Goal: Task Accomplishment & Management: Manage account settings

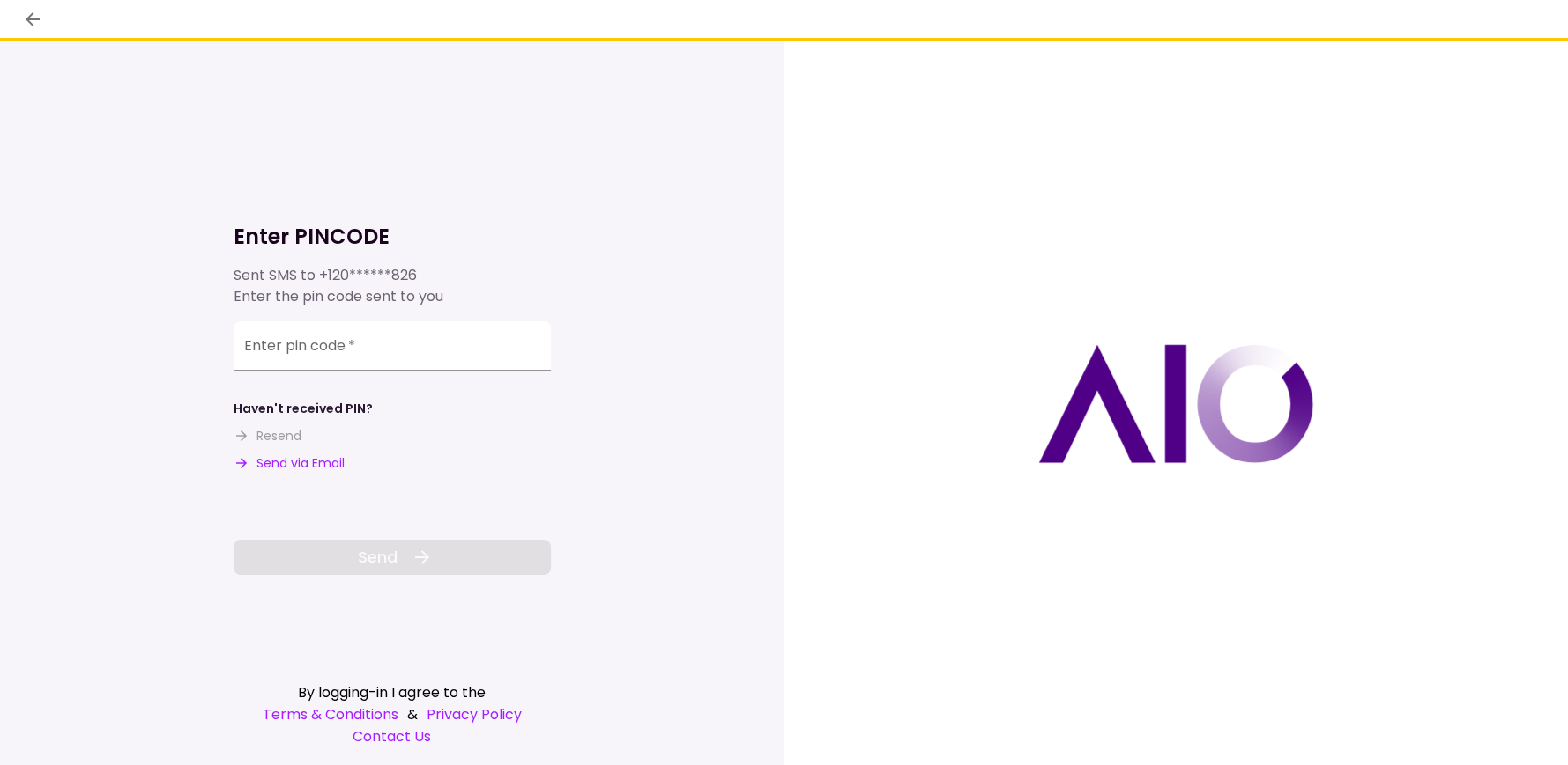
click at [266, 345] on div "Enter pin code   *" at bounding box center [392, 346] width 317 height 50
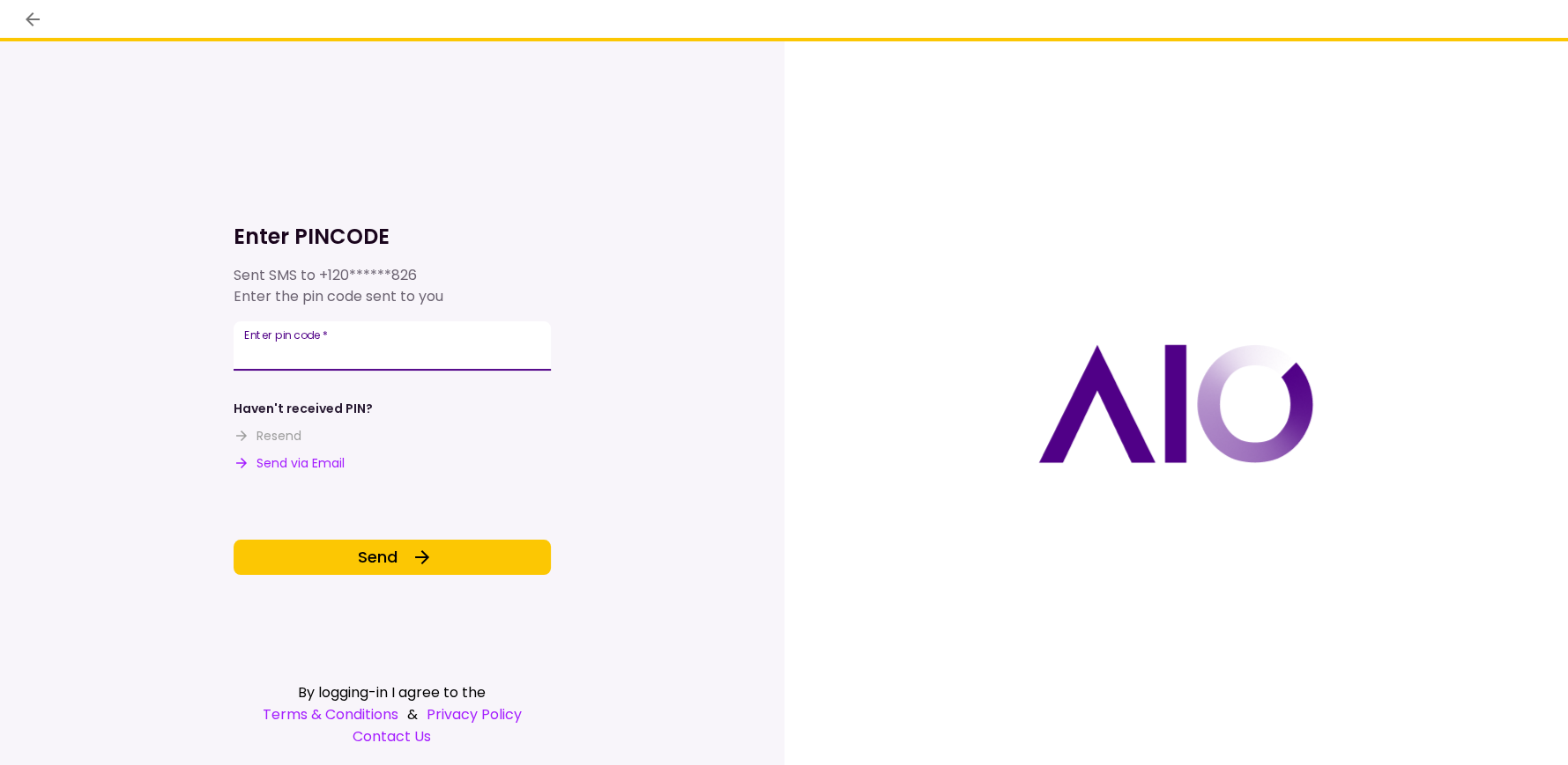
type input "******"
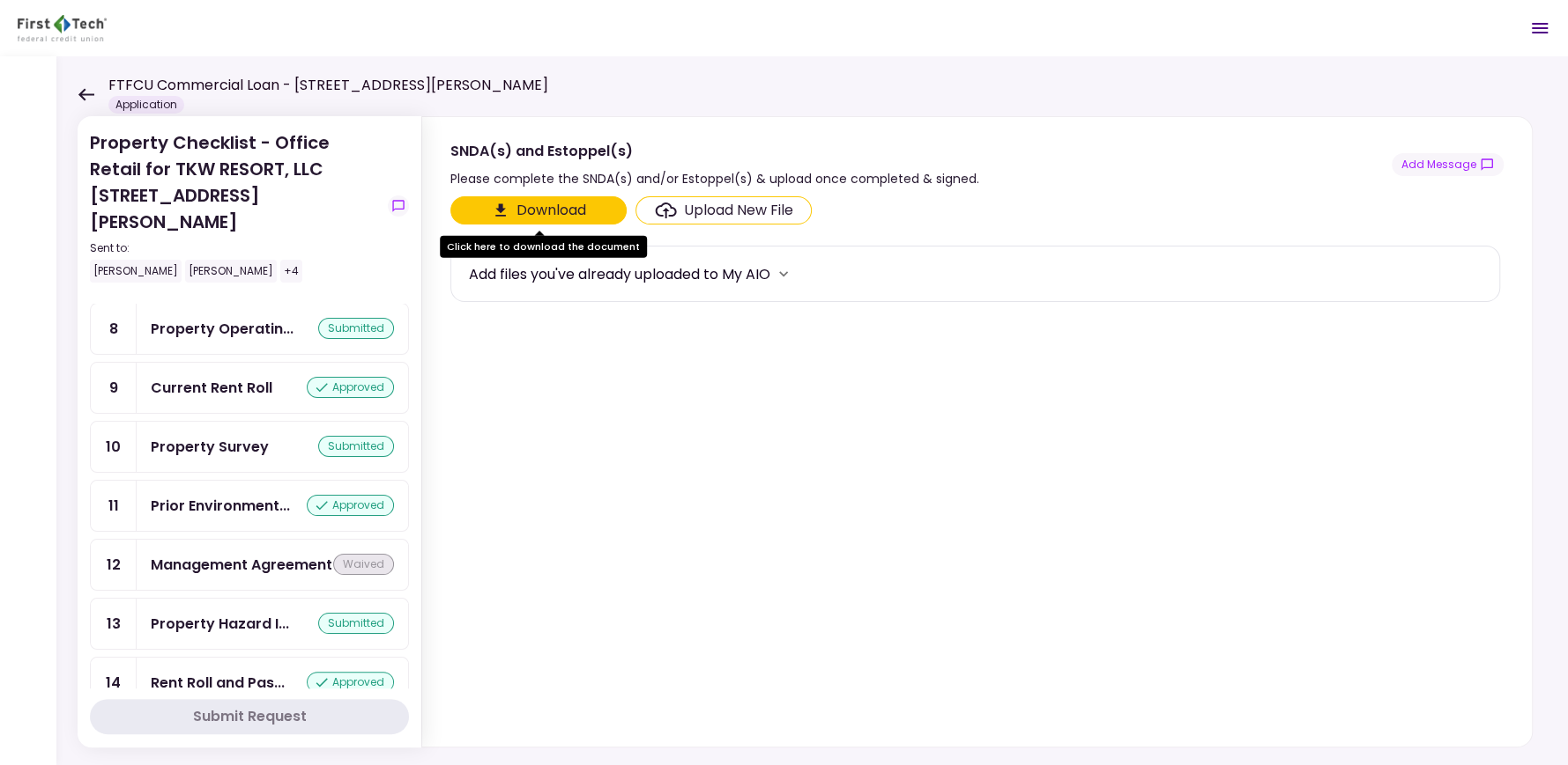
scroll to position [626, 0]
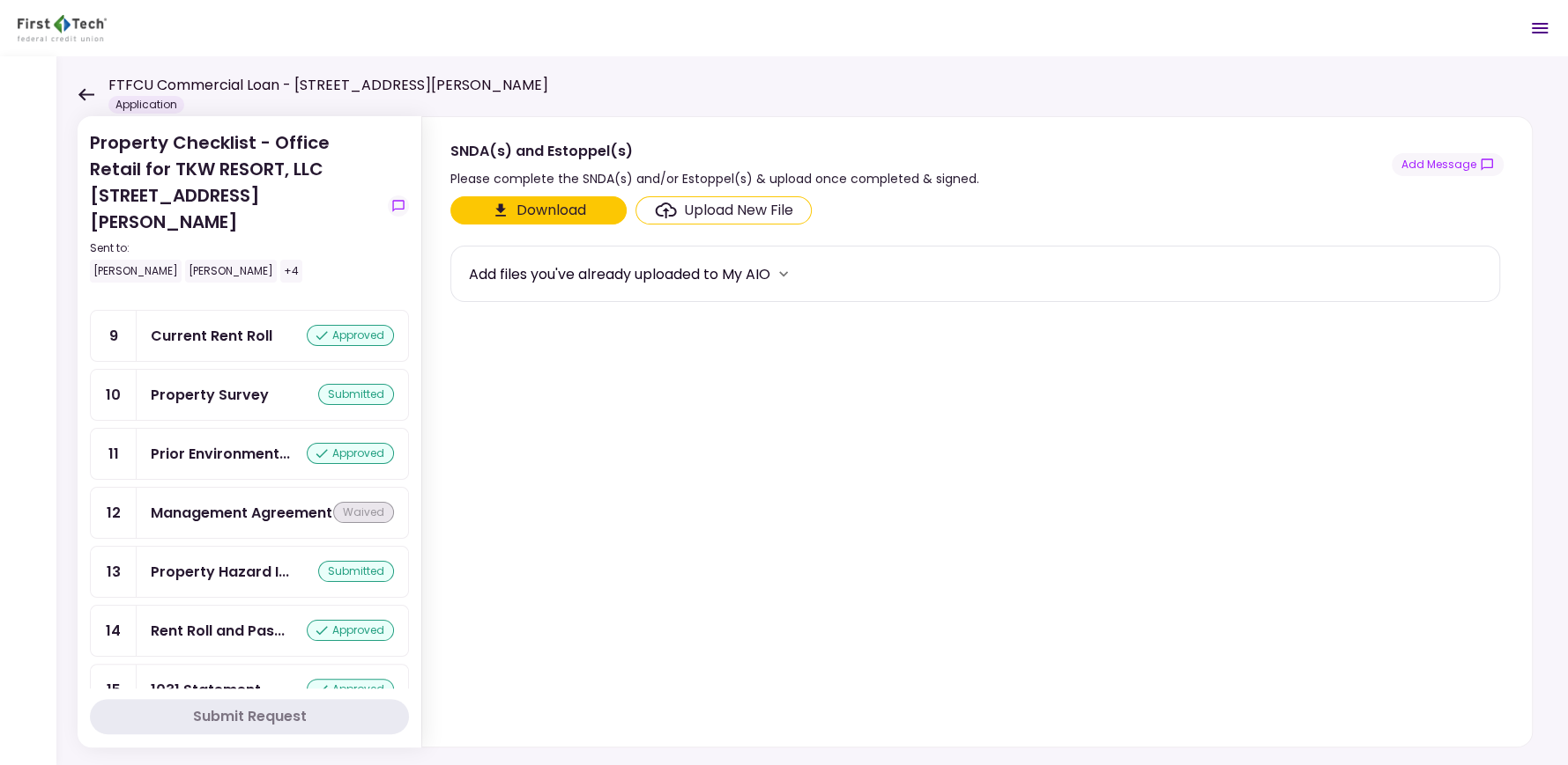
click at [224, 679] on div "1031 Statement" at bounding box center [205, 690] width 110 height 22
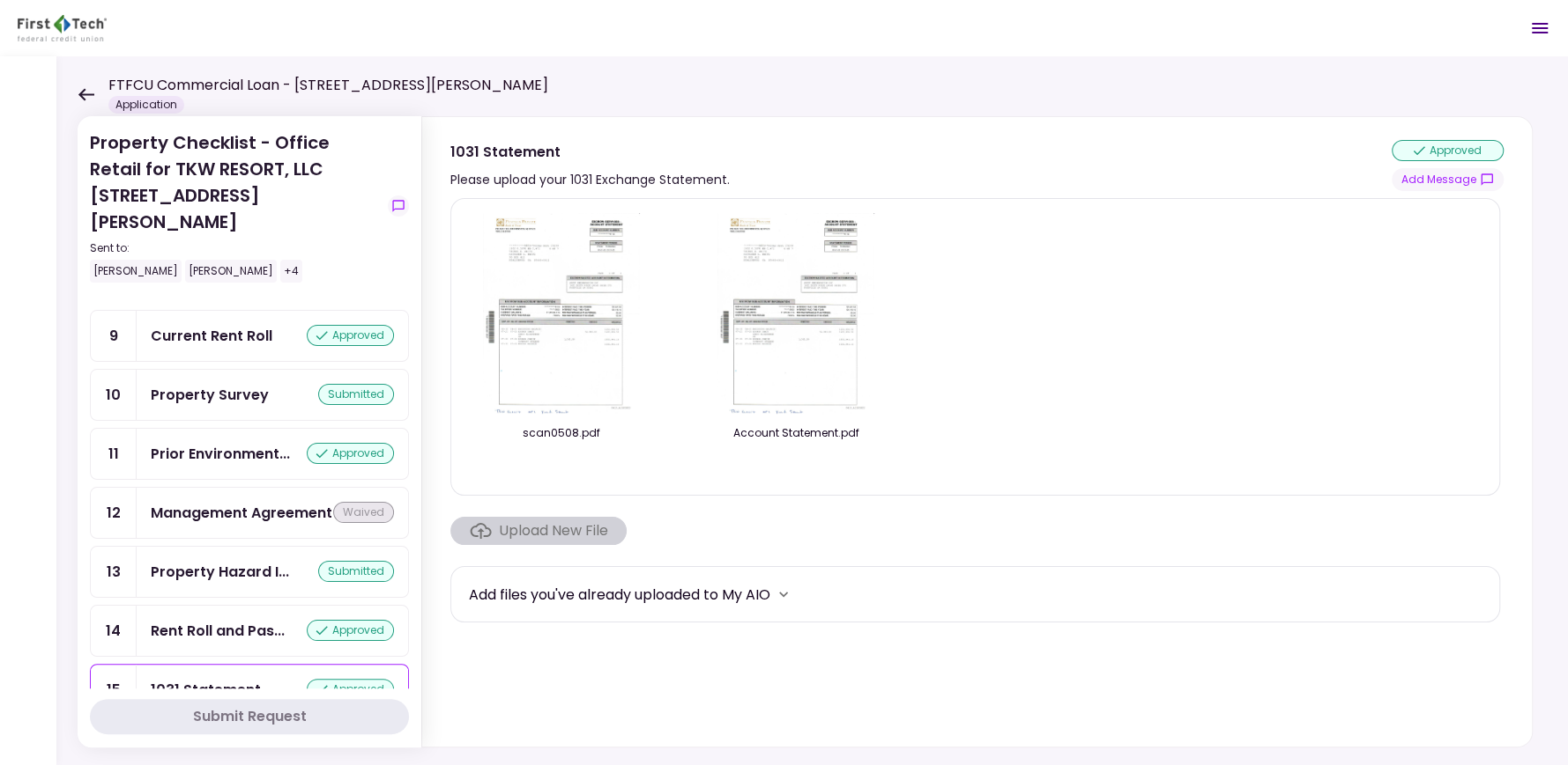
click at [572, 342] on img at bounding box center [561, 313] width 157 height 201
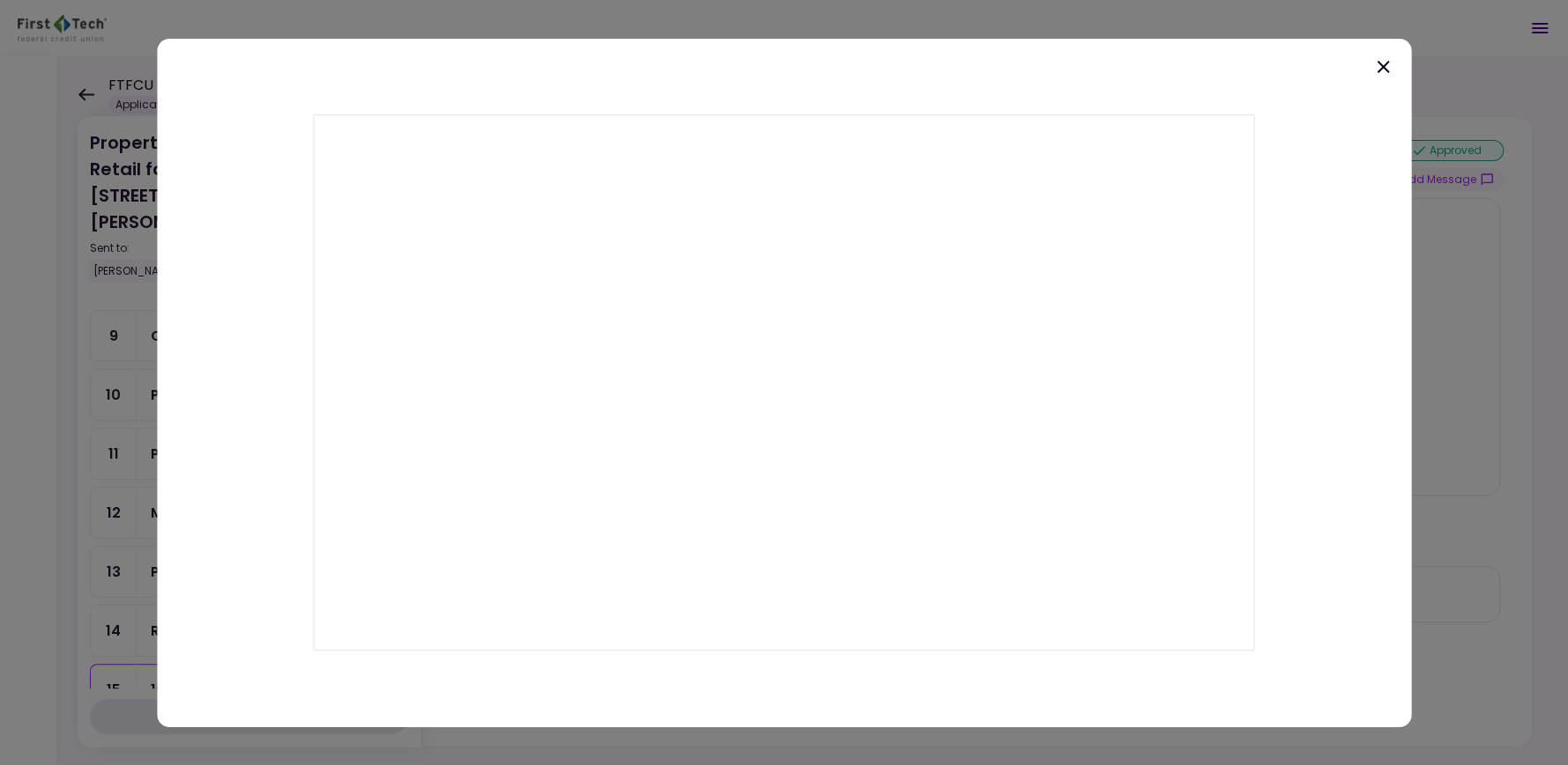
click at [1376, 60] on icon at bounding box center [1382, 66] width 13 height 13
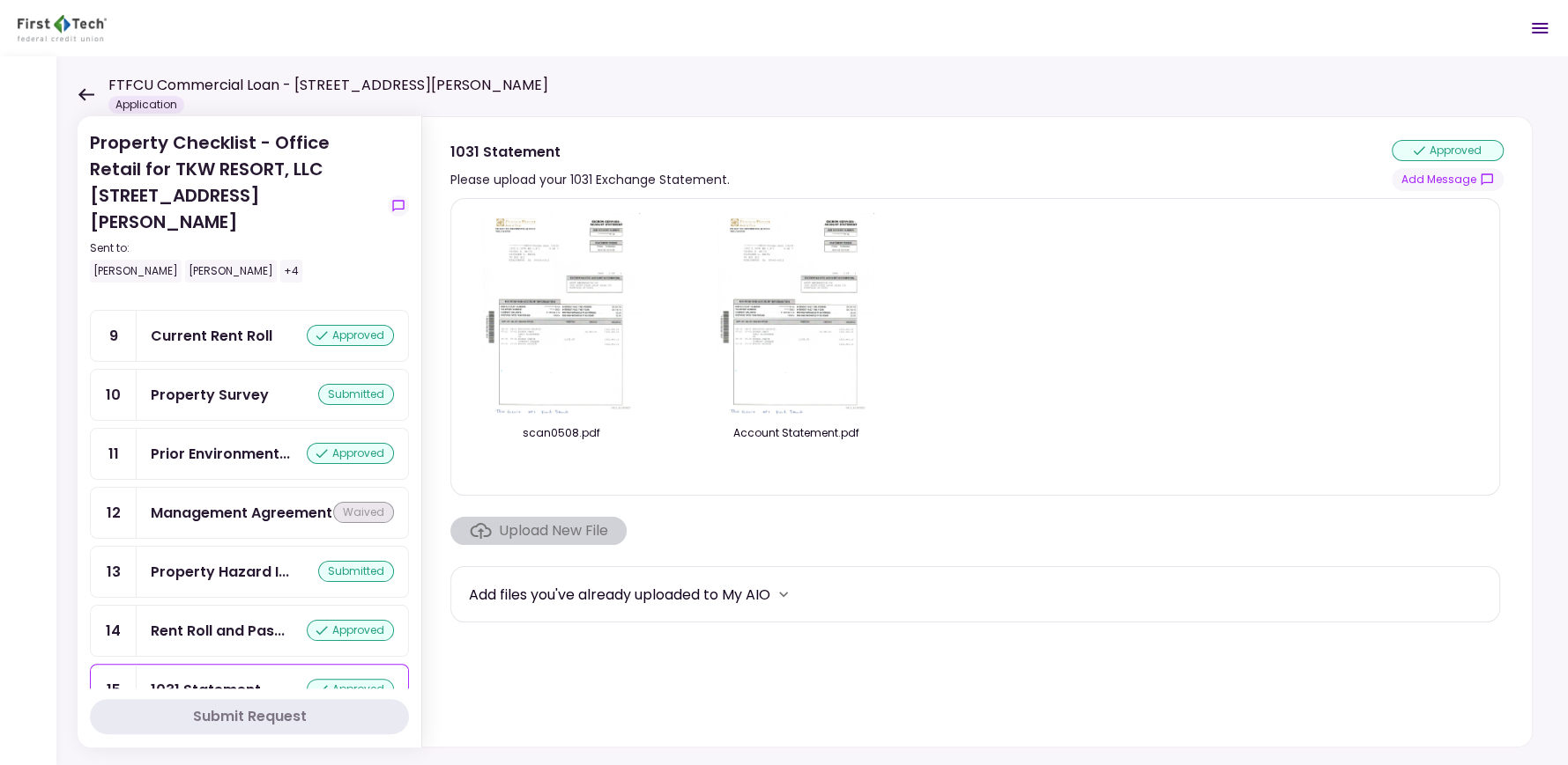
click at [811, 358] on img at bounding box center [795, 313] width 157 height 201
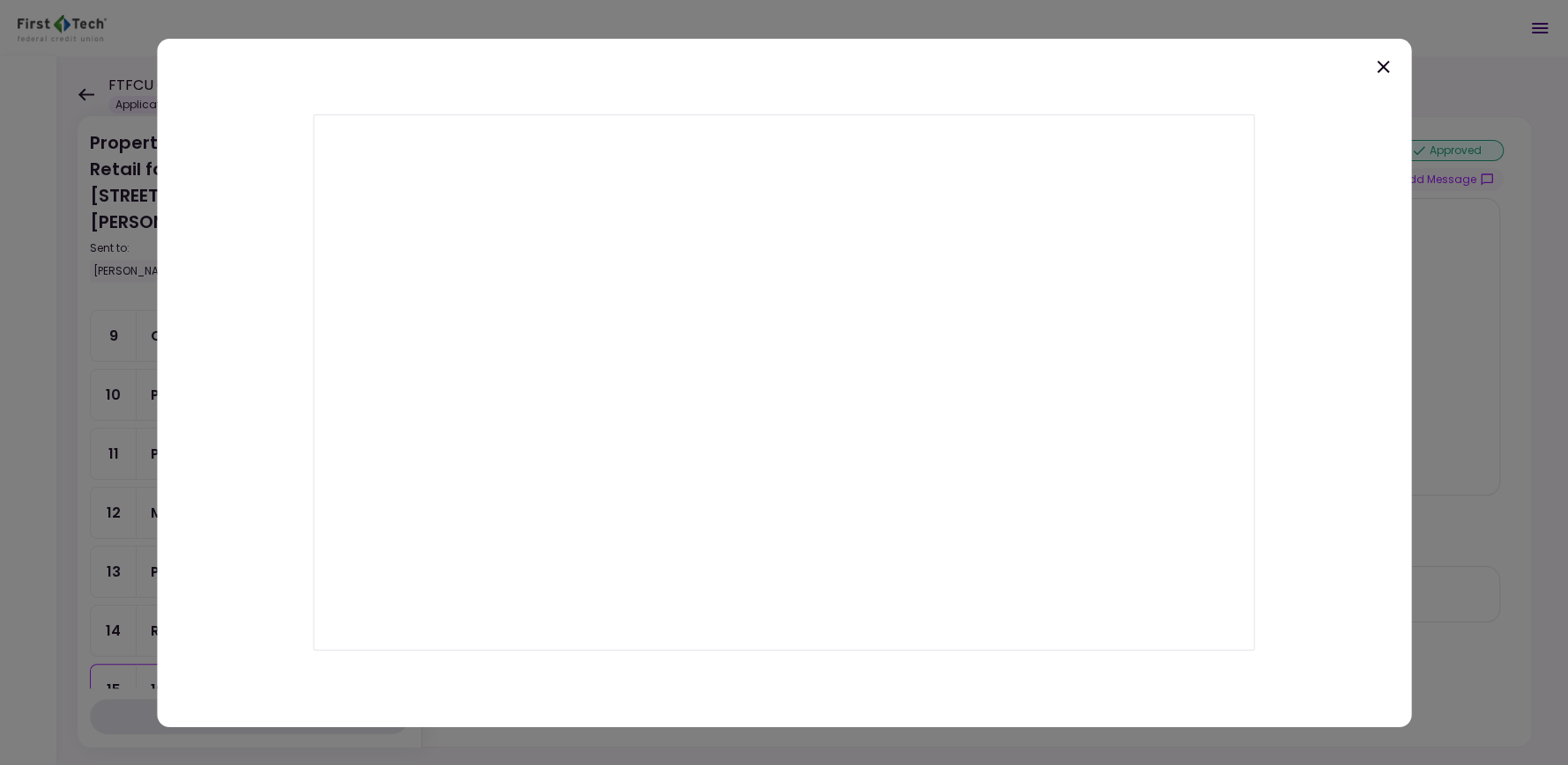
click at [1386, 66] on icon at bounding box center [1383, 66] width 21 height 21
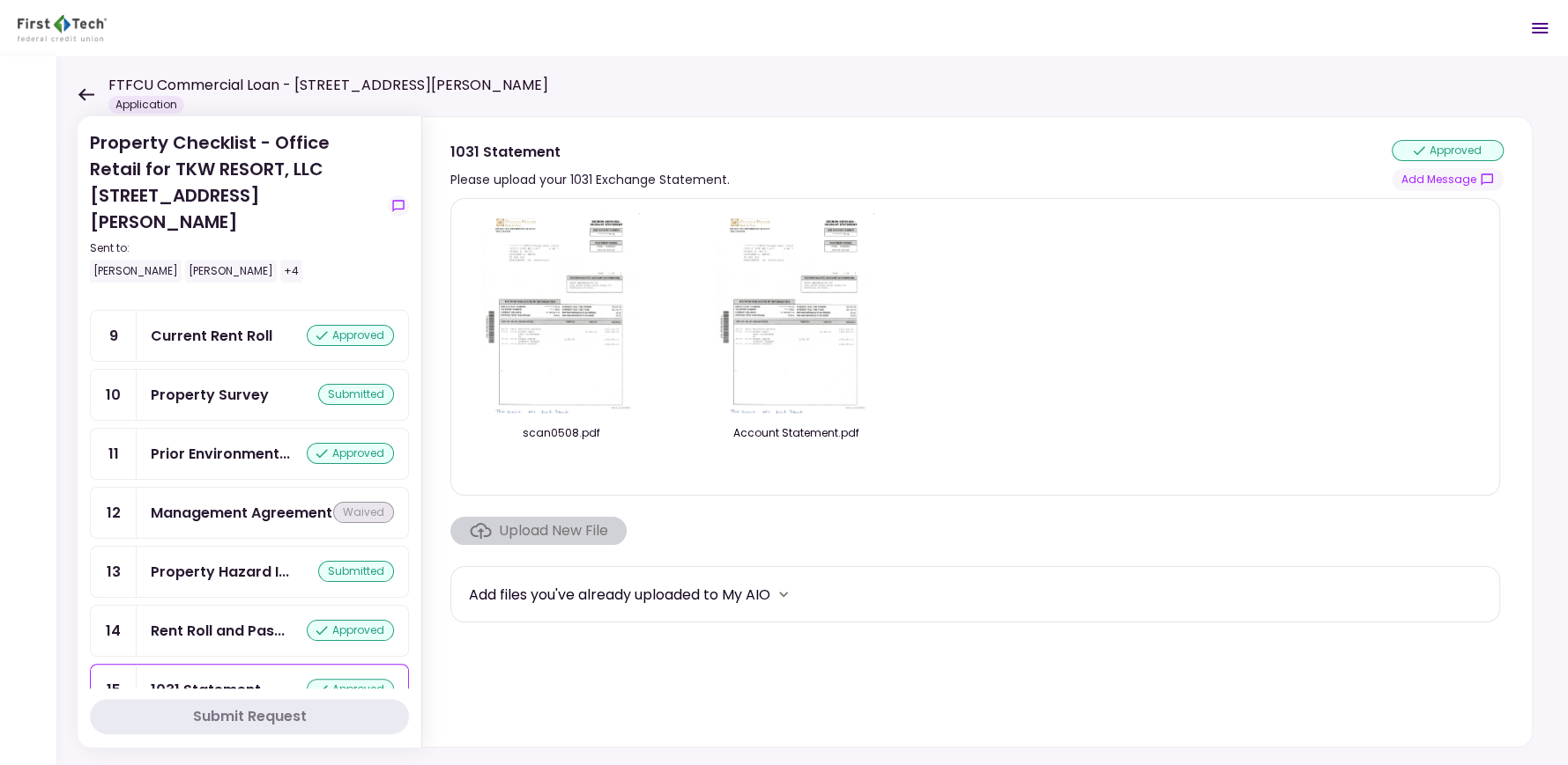
click at [88, 90] on icon at bounding box center [86, 94] width 17 height 14
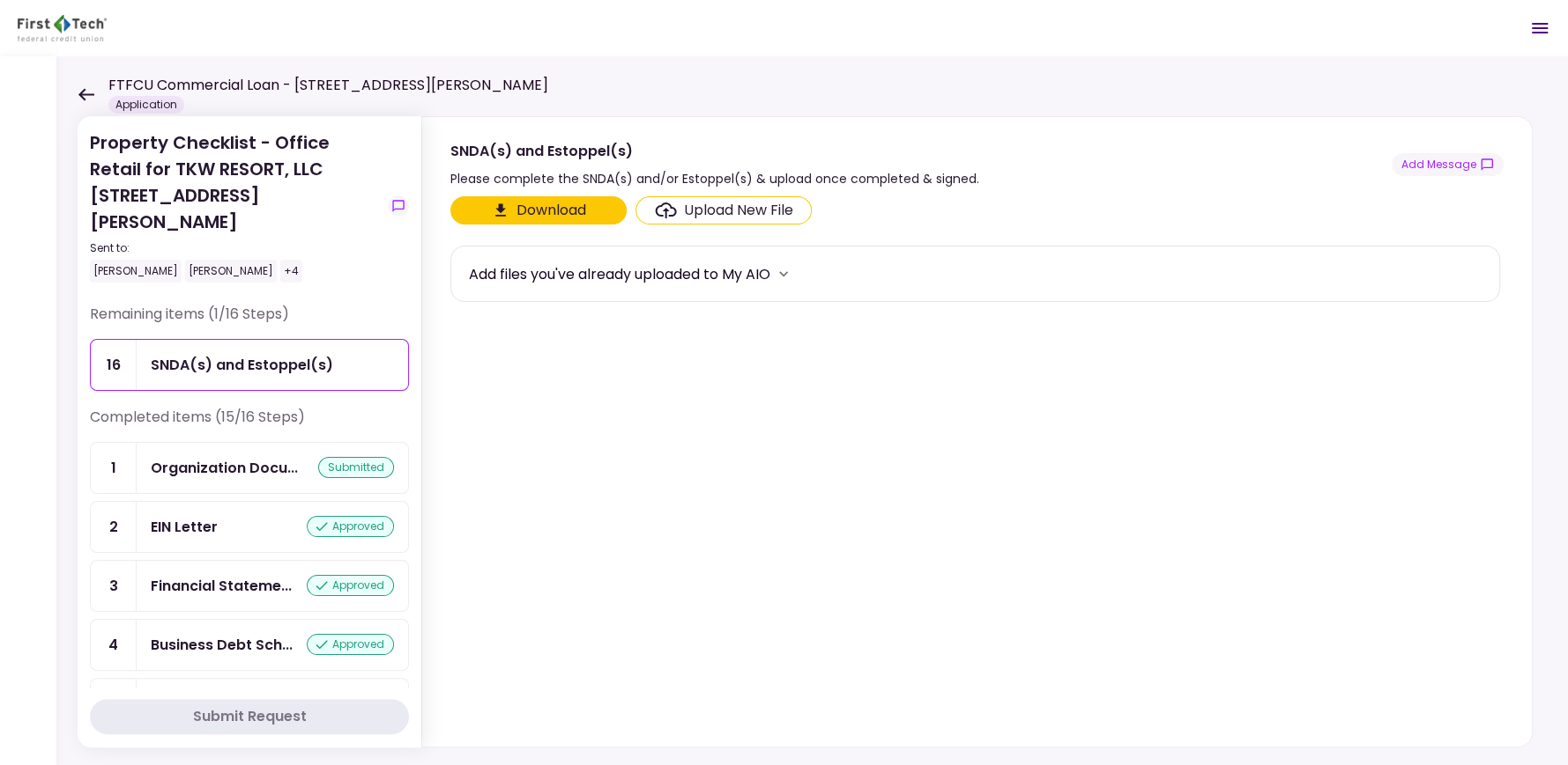
click at [94, 95] on div "FTFCU Commercial Loan - 1402 Boone Street Application" at bounding box center [313, 94] width 470 height 39
click at [88, 91] on icon at bounding box center [86, 94] width 17 height 14
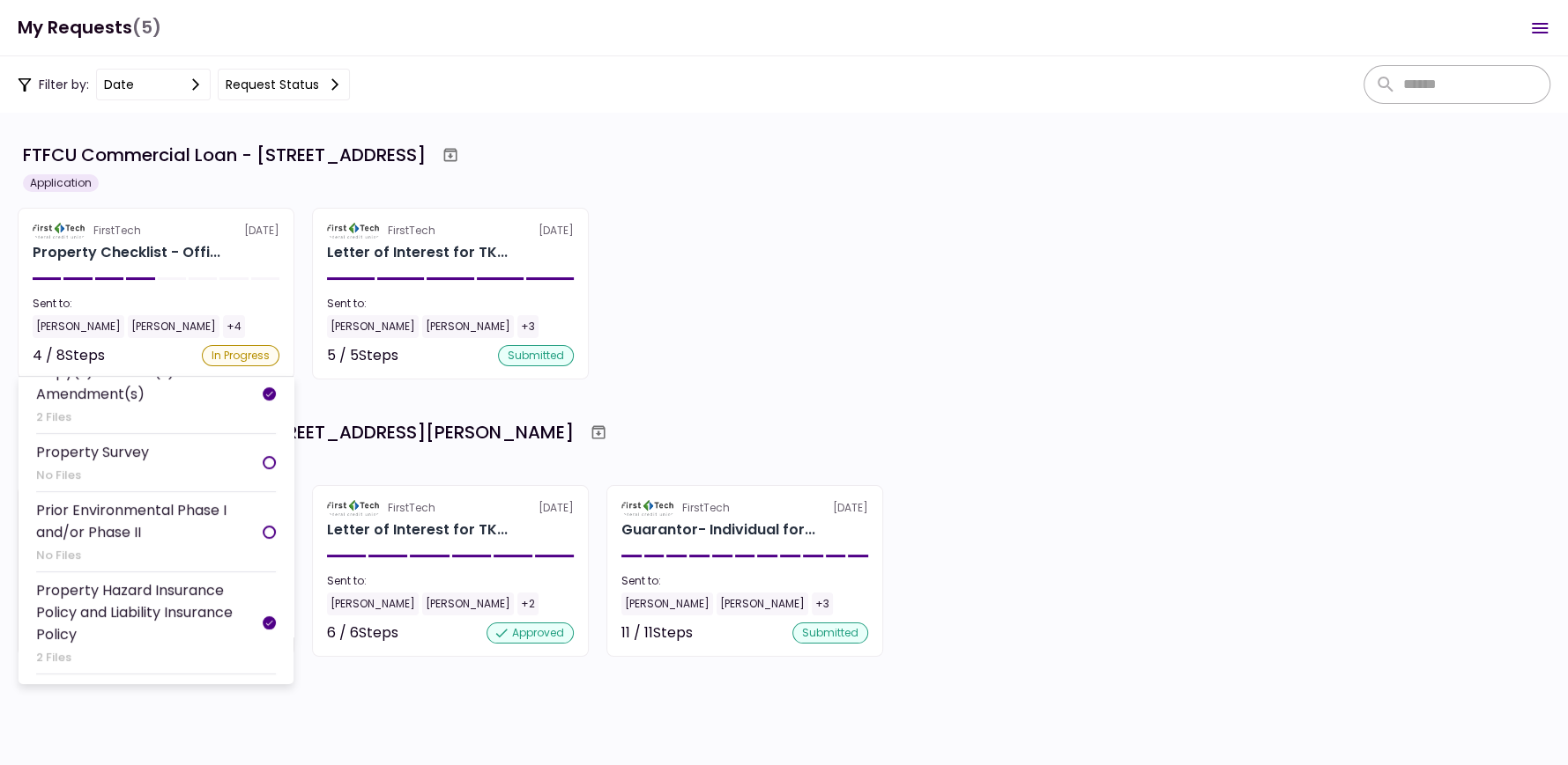
scroll to position [248, 0]
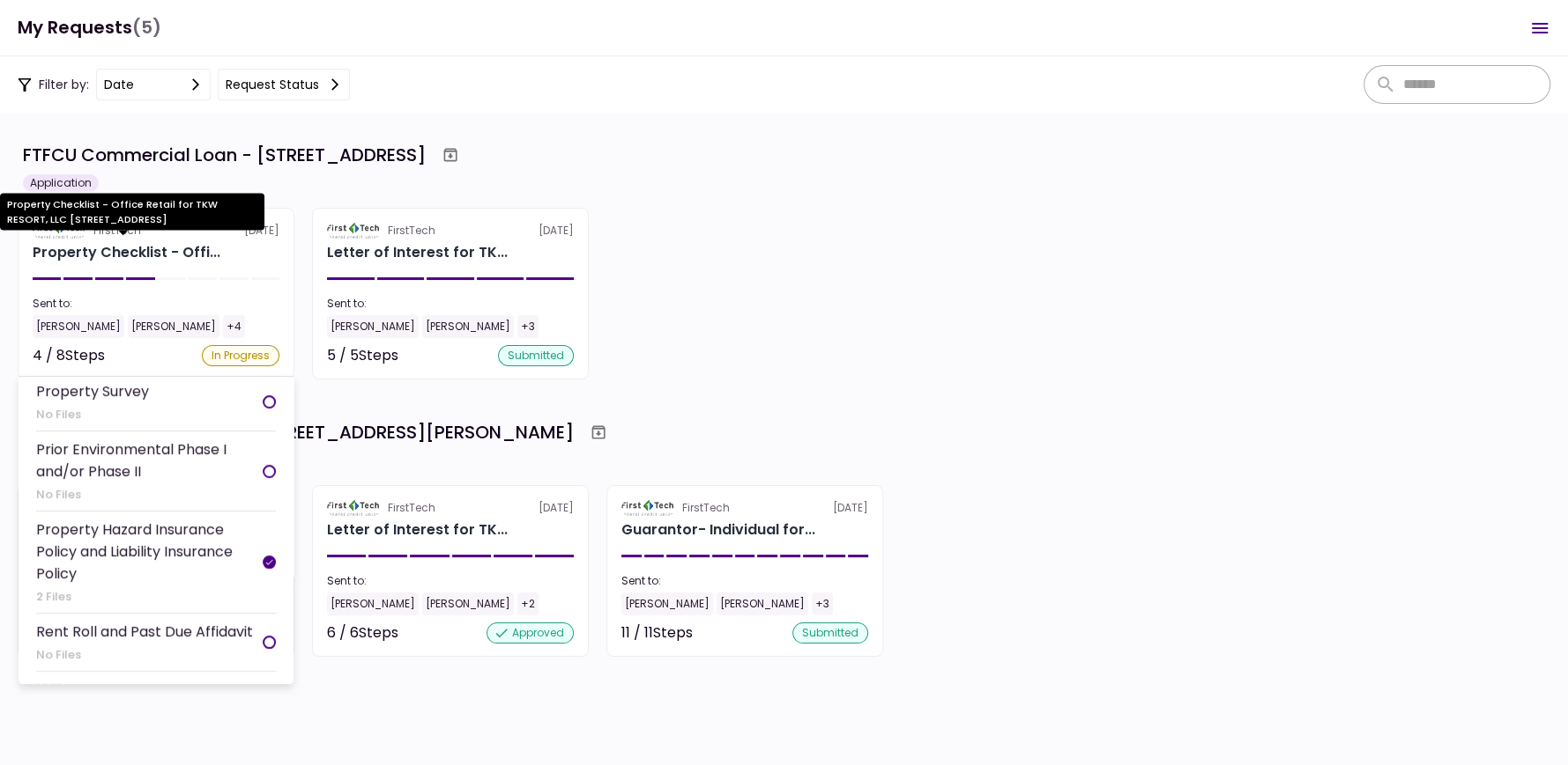
click at [107, 250] on div "Property Checklist - Offi..." at bounding box center [126, 253] width 188 height 21
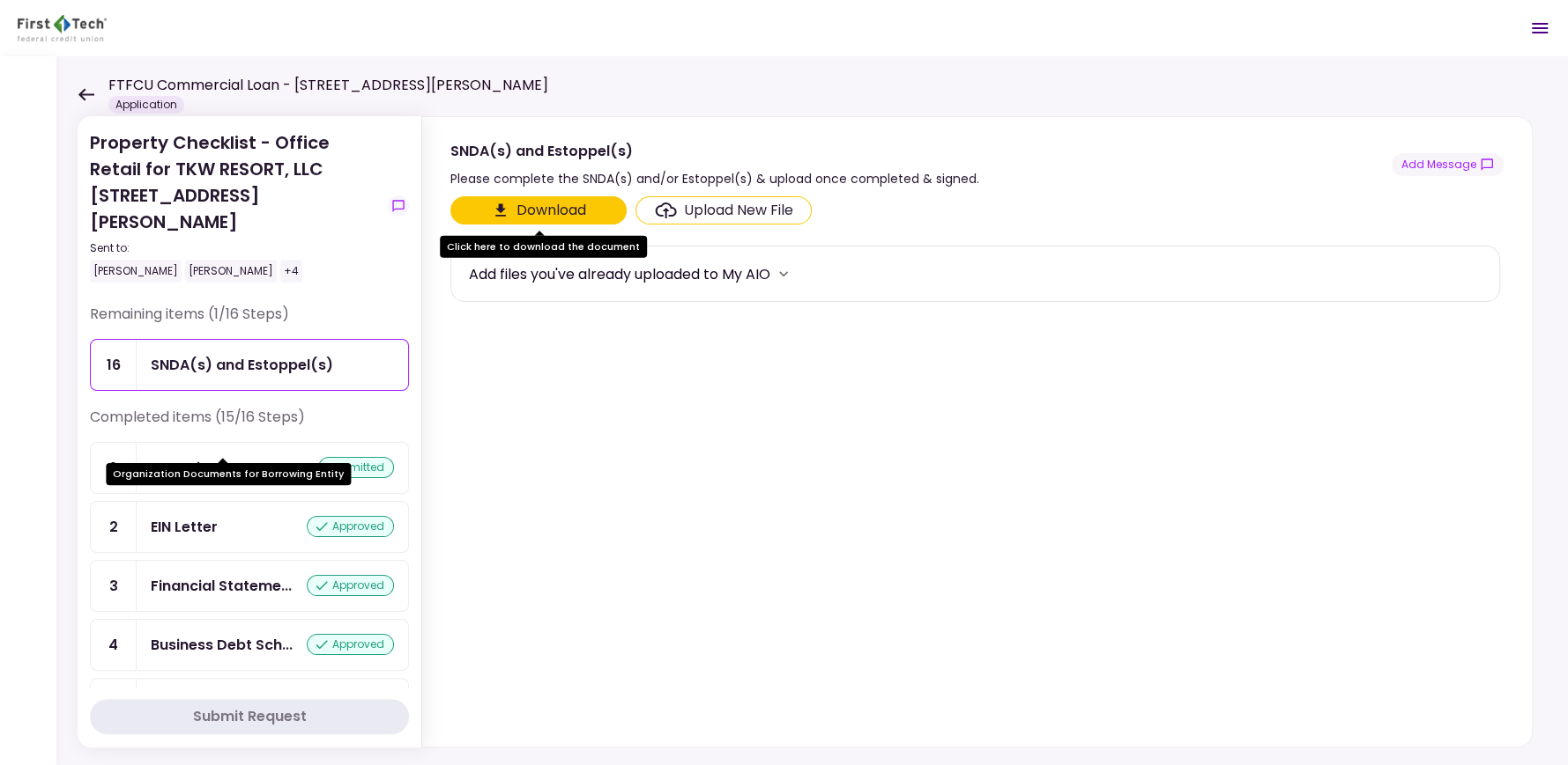
click at [282, 457] on div "Organization Docu..." at bounding box center [224, 468] width 147 height 22
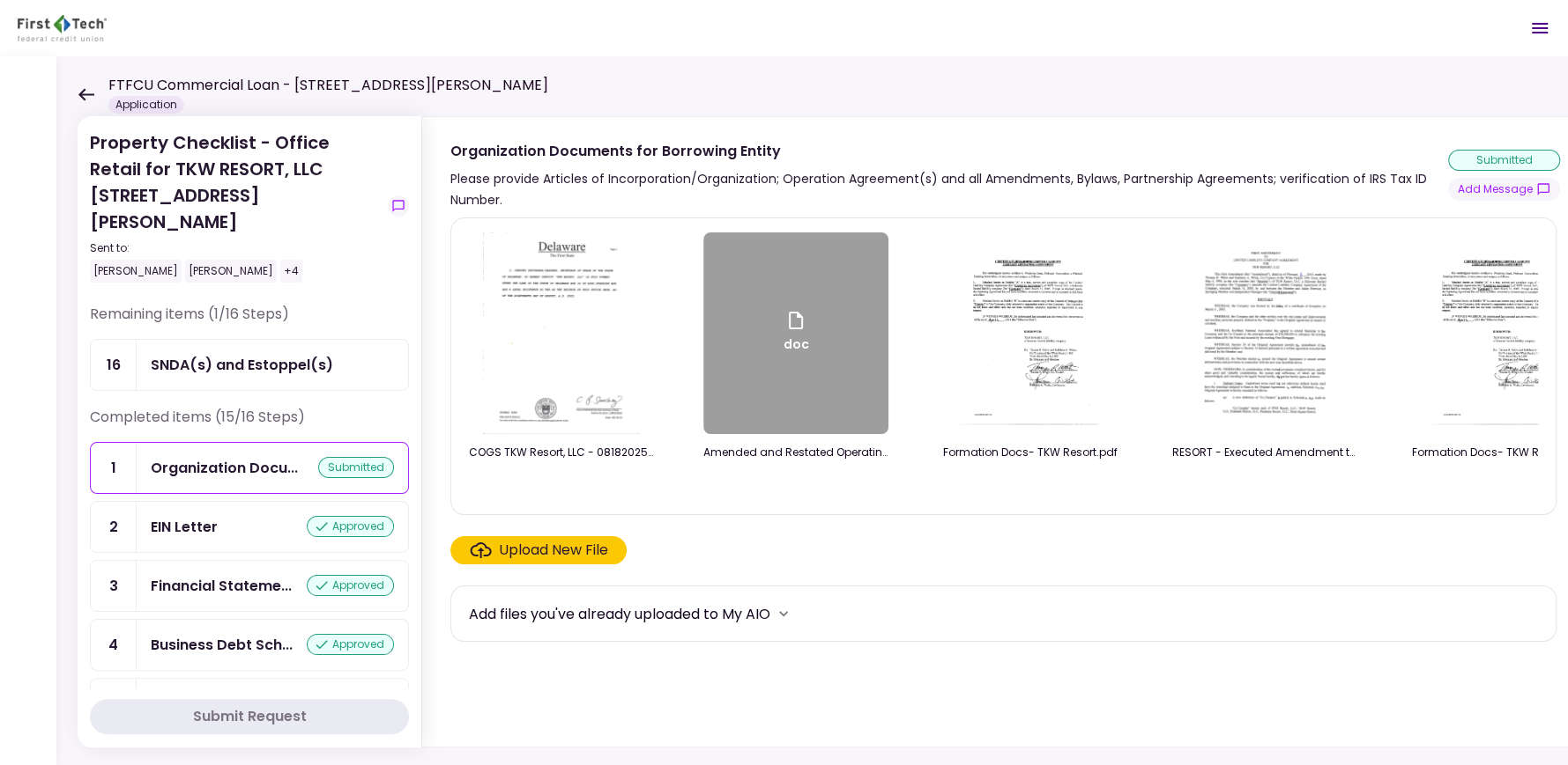
click at [205, 516] on div "EIN Letter" at bounding box center [184, 527] width 67 height 22
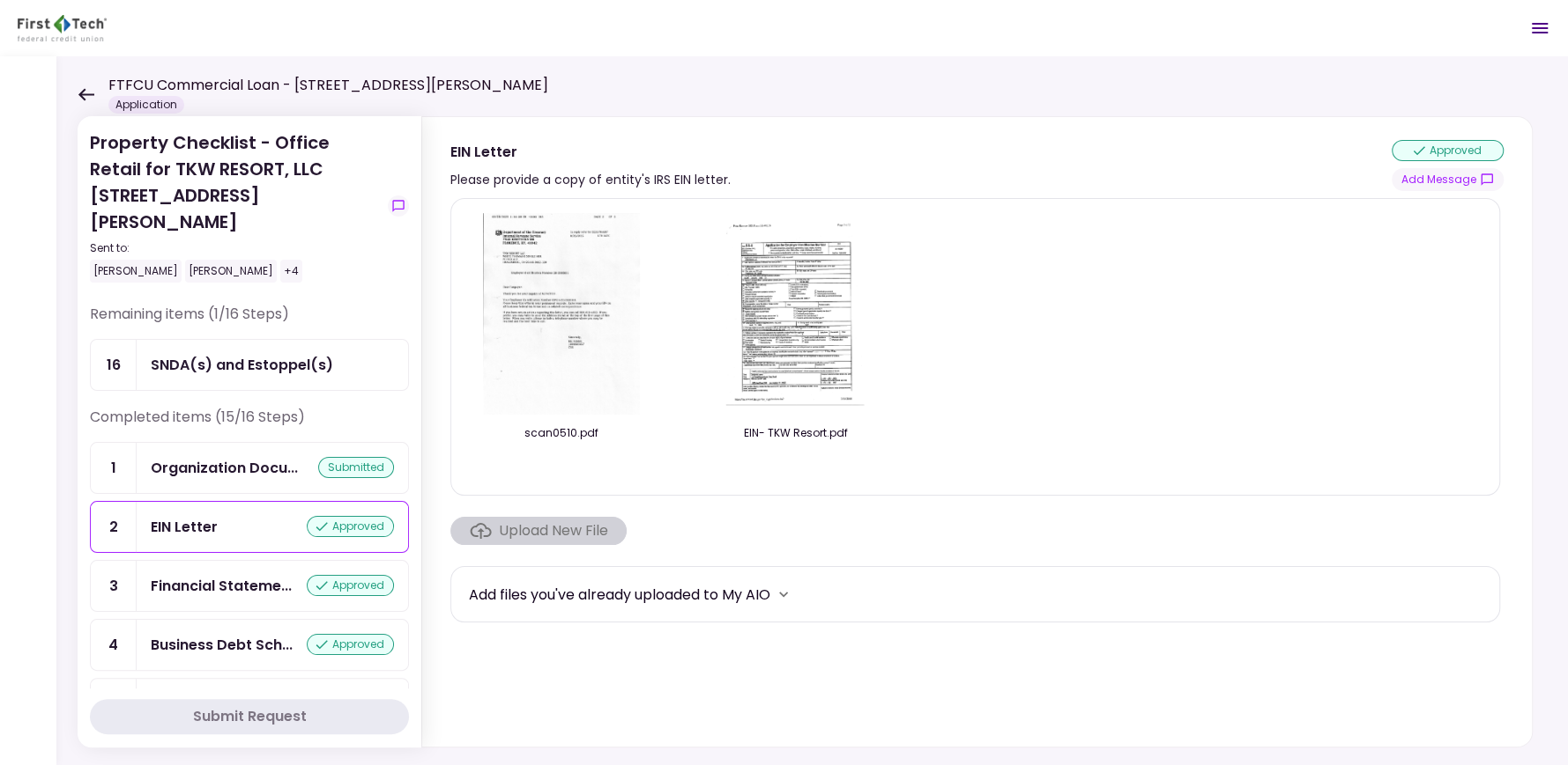
click at [82, 89] on icon at bounding box center [86, 94] width 17 height 14
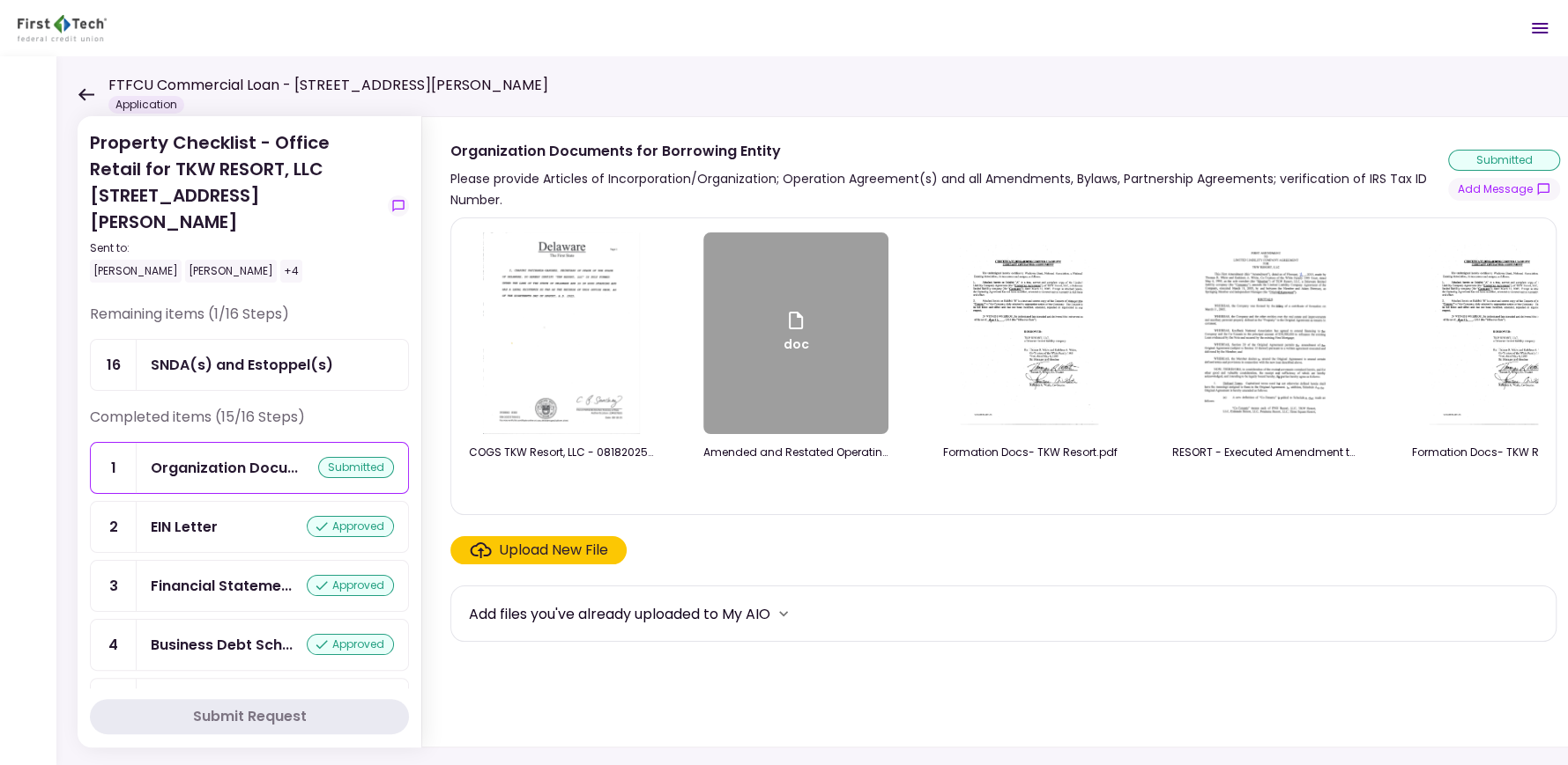
click at [87, 97] on icon at bounding box center [86, 94] width 17 height 14
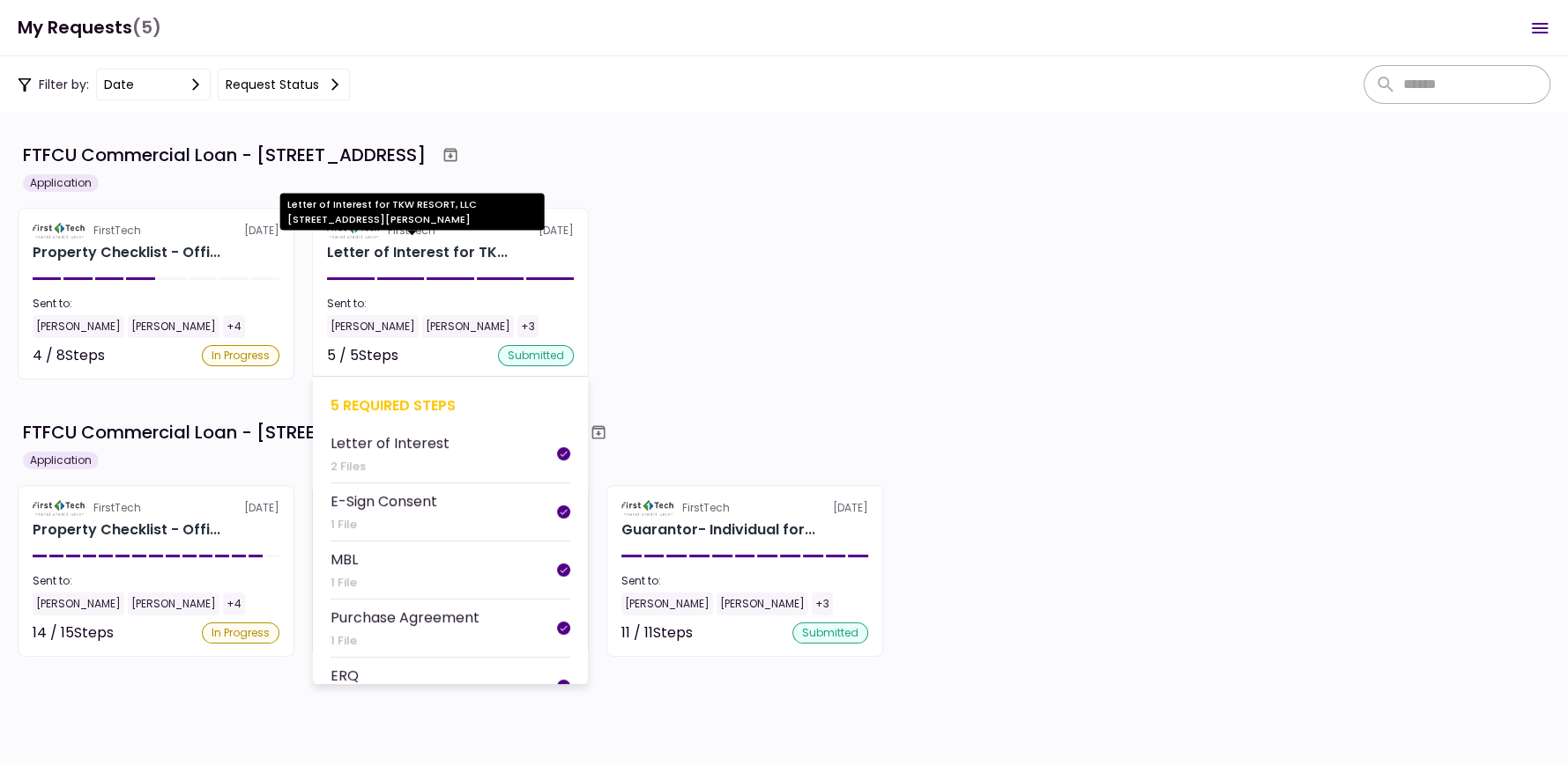
click at [457, 245] on div "Letter of Interest for TK..." at bounding box center [417, 253] width 180 height 21
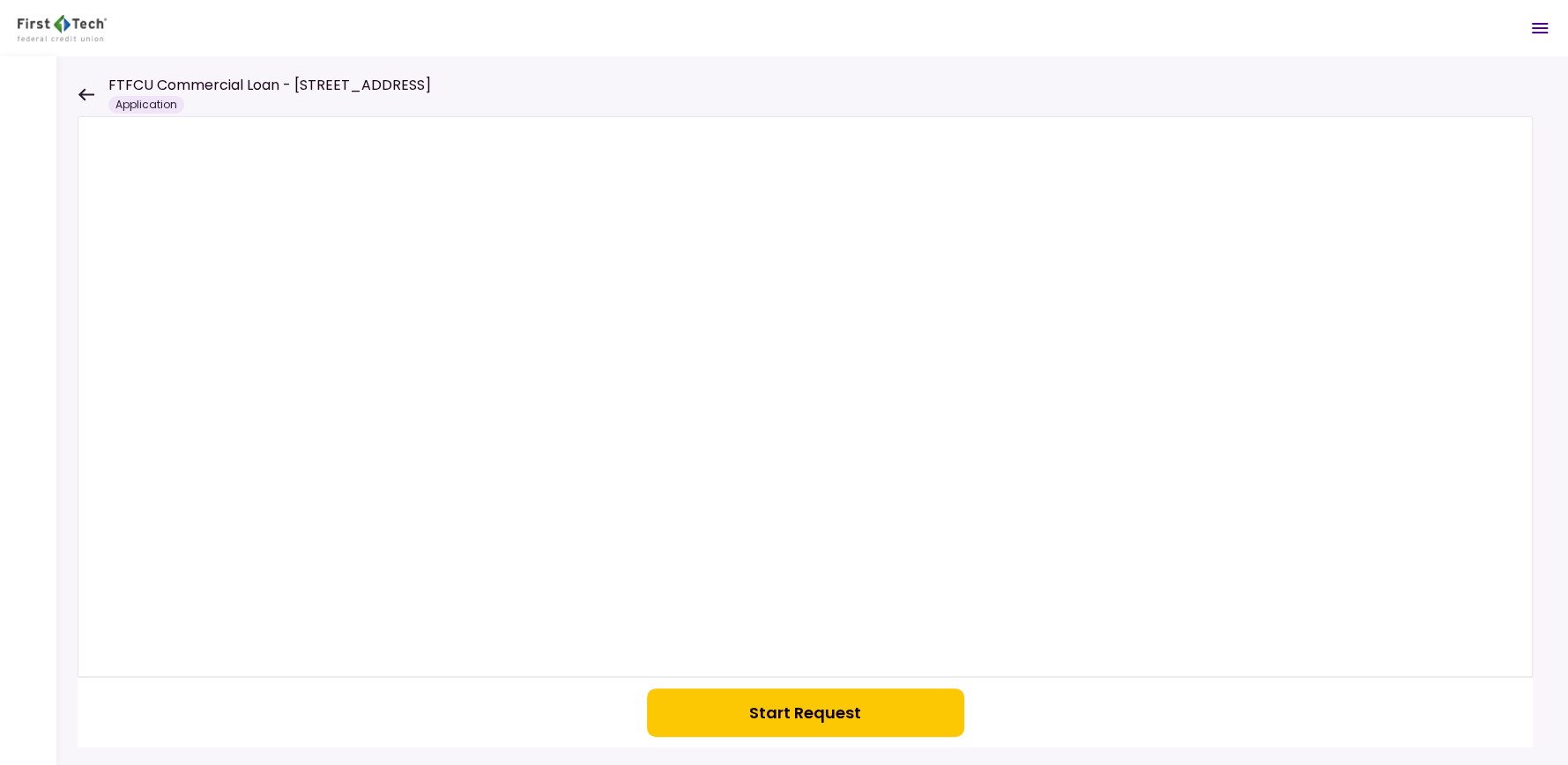
click at [80, 93] on icon at bounding box center [87, 93] width 16 height 13
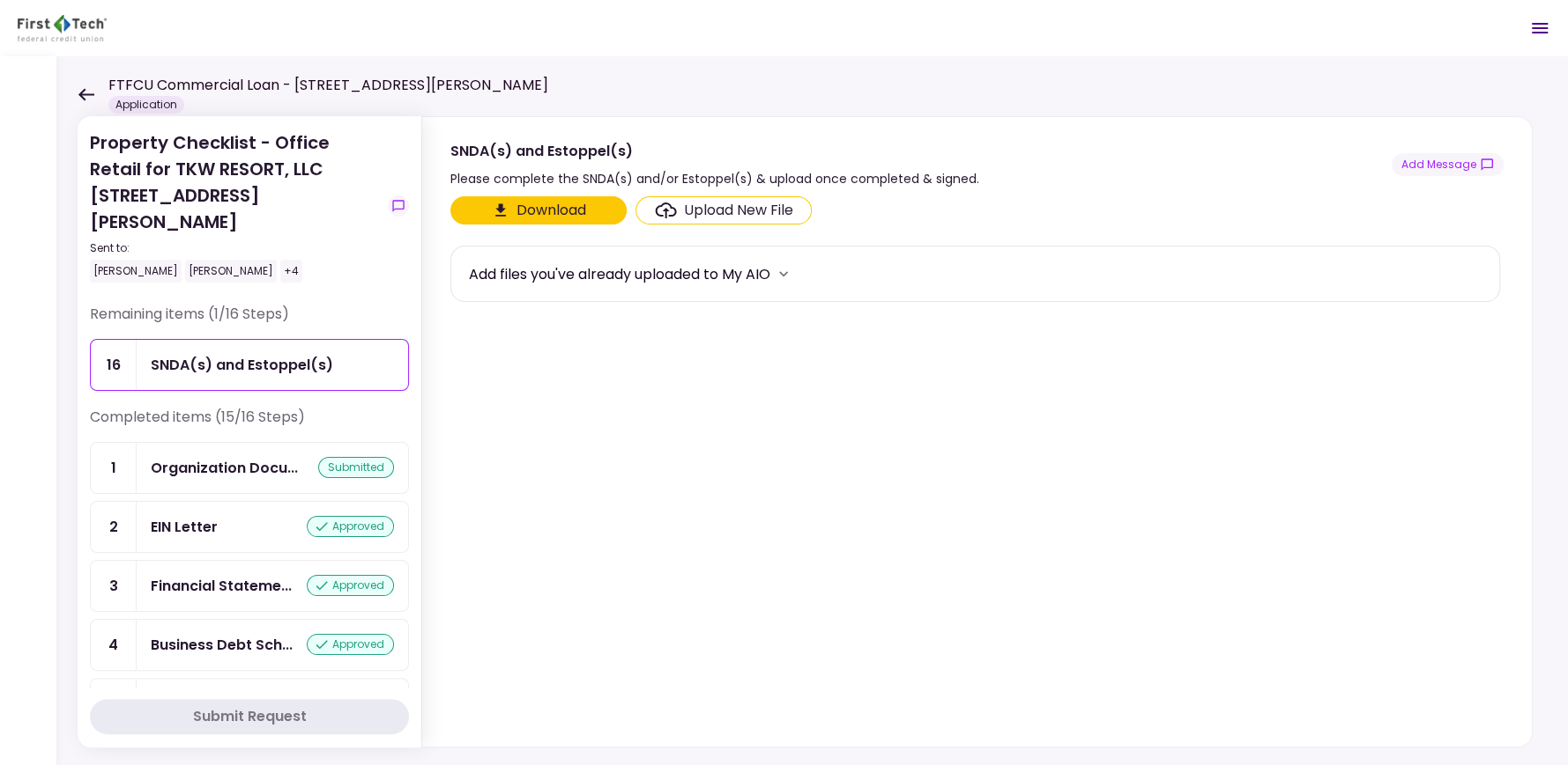
click at [84, 91] on icon at bounding box center [86, 94] width 17 height 14
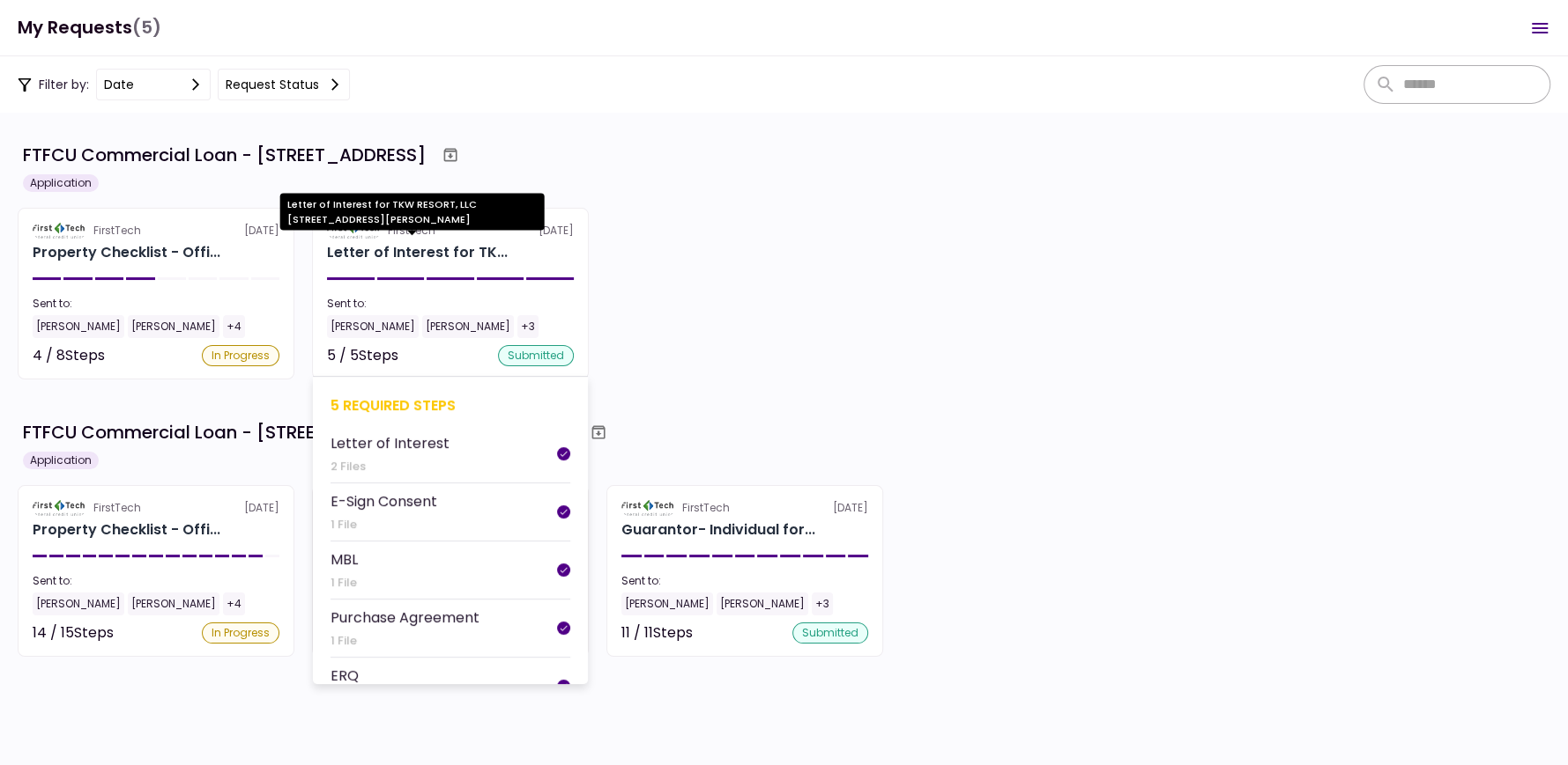
click at [384, 246] on div "Letter of Interest for TK..." at bounding box center [417, 253] width 180 height 21
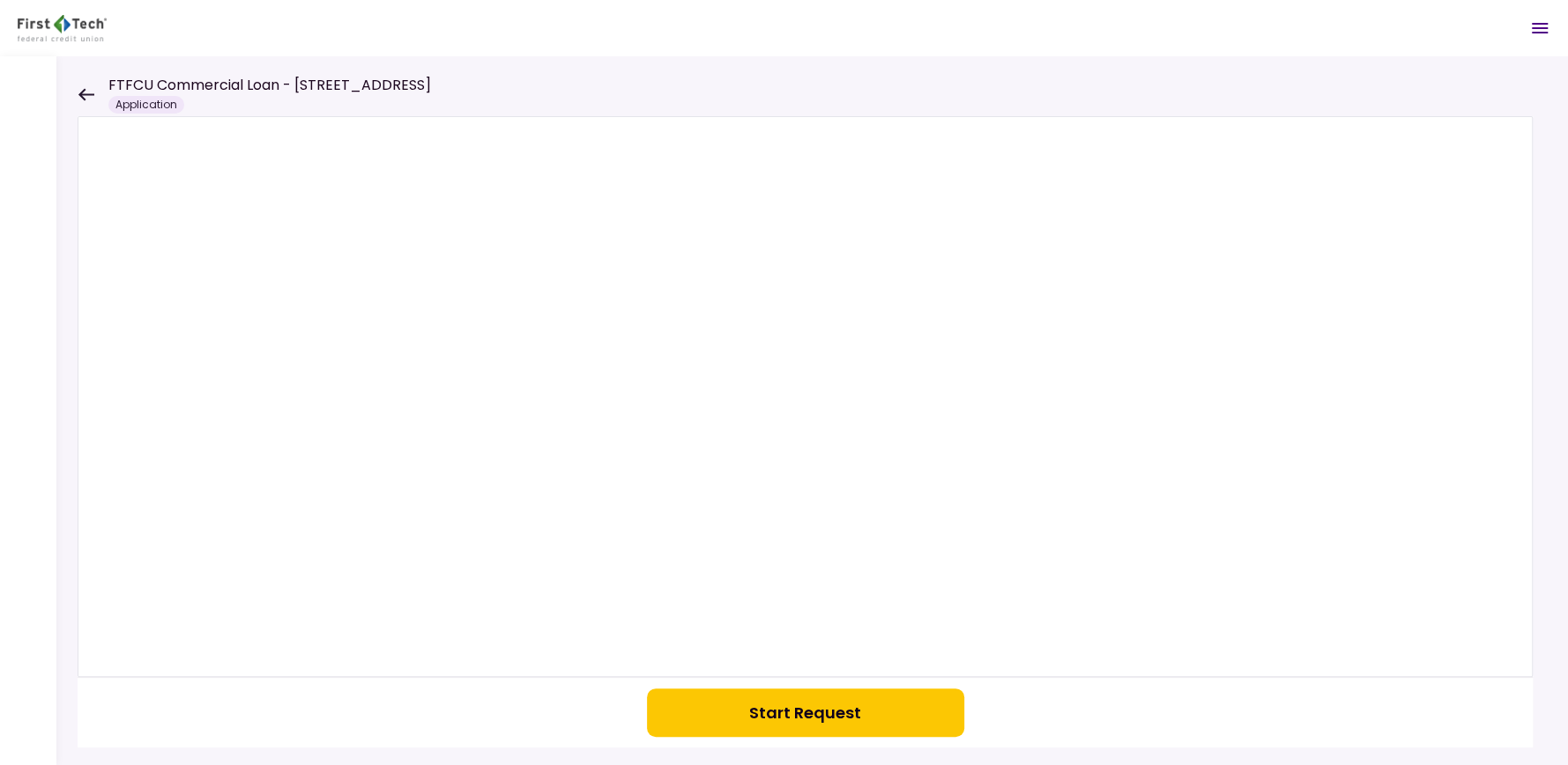
click at [146, 108] on div "Application" at bounding box center [146, 105] width 76 height 18
click at [77, 89] on div "Start Request" at bounding box center [812, 411] width 1512 height 709
click at [88, 91] on icon at bounding box center [86, 94] width 17 height 14
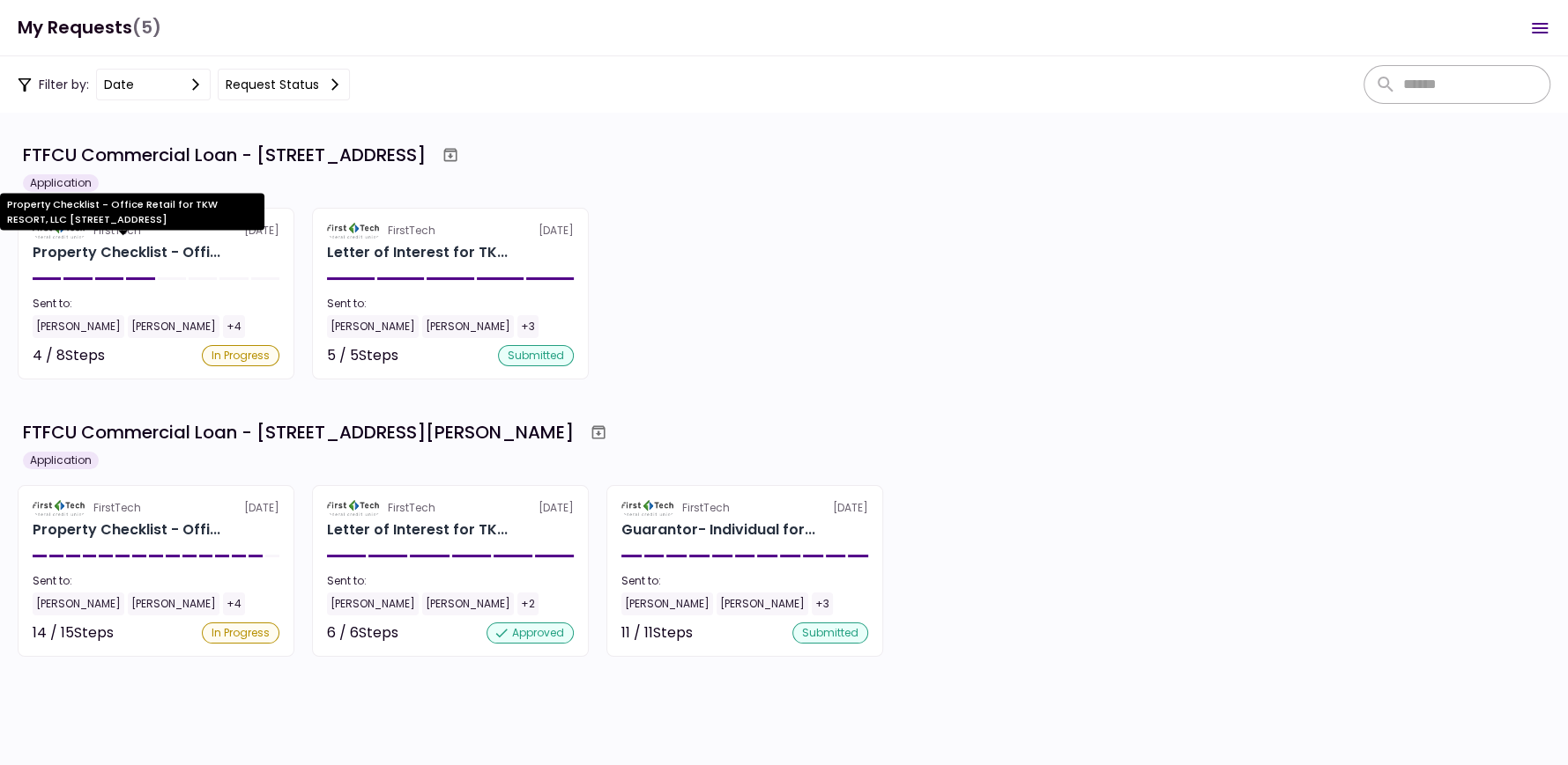
click at [97, 235] on div "Property Checklist - Office Retail for TKW RESORT, LLC 2410 Charleston Highway,…" at bounding box center [131, 217] width 264 height 50
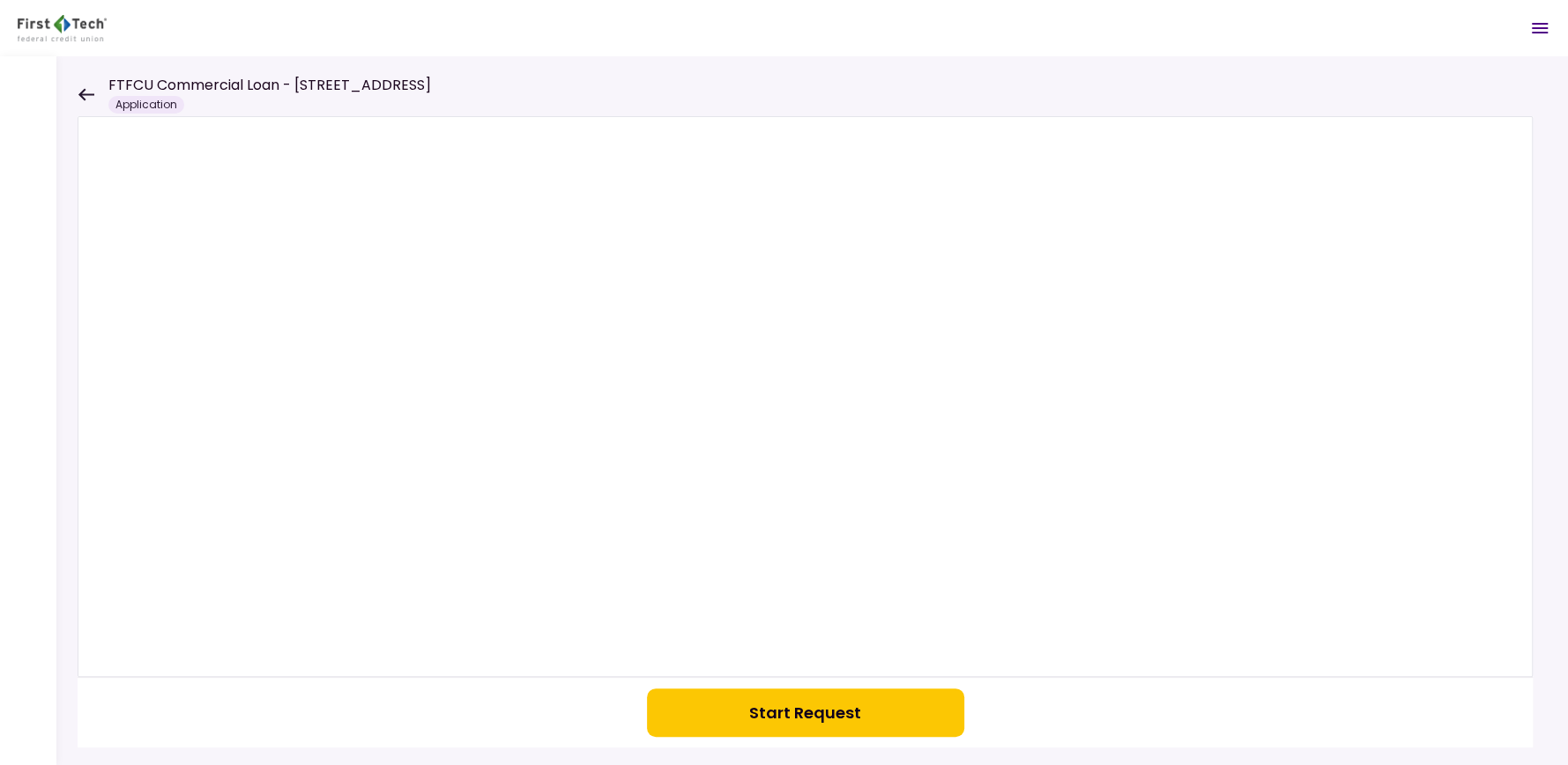
click at [83, 92] on icon at bounding box center [86, 94] width 17 height 14
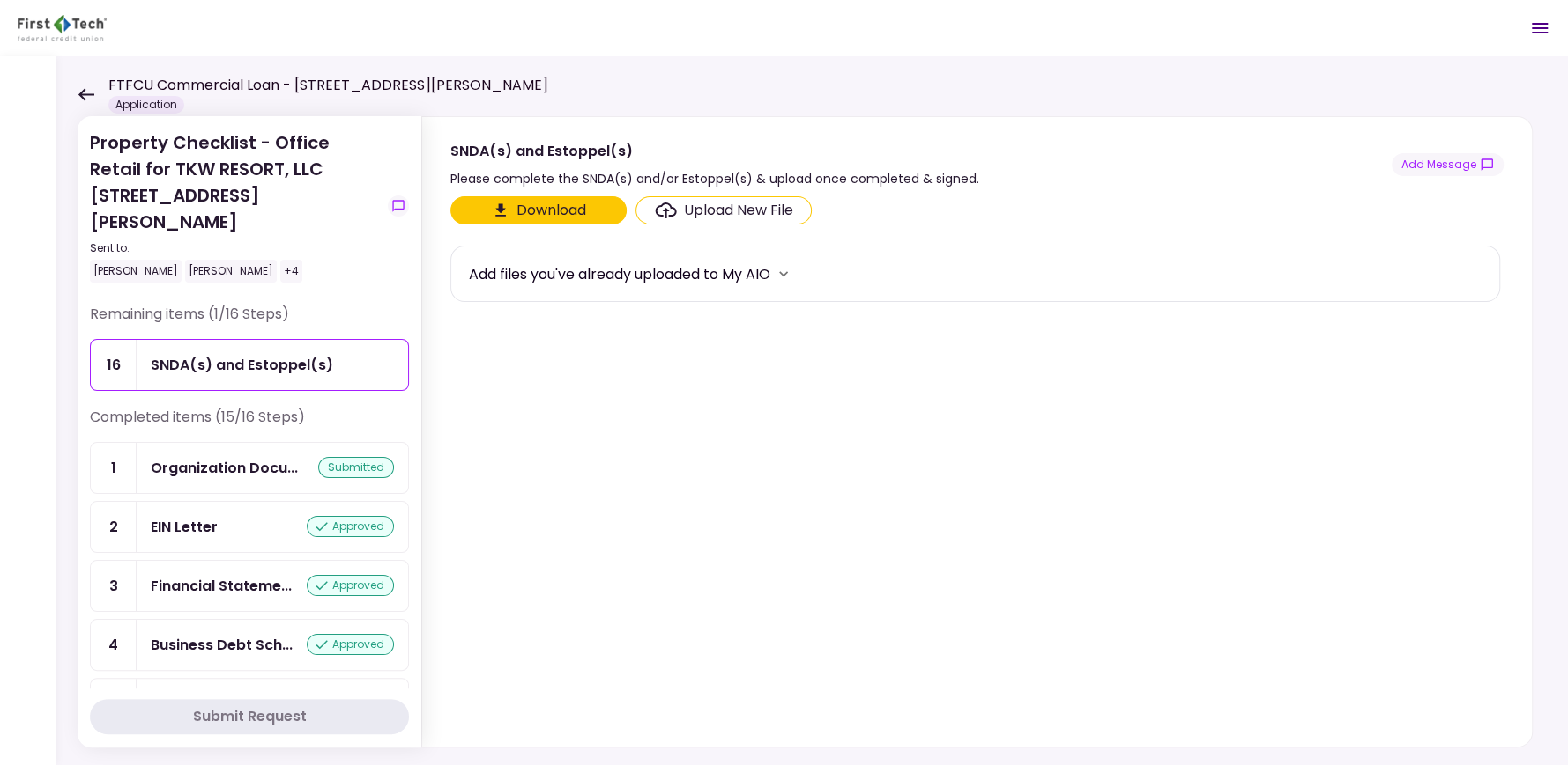
click at [89, 95] on icon at bounding box center [86, 94] width 17 height 14
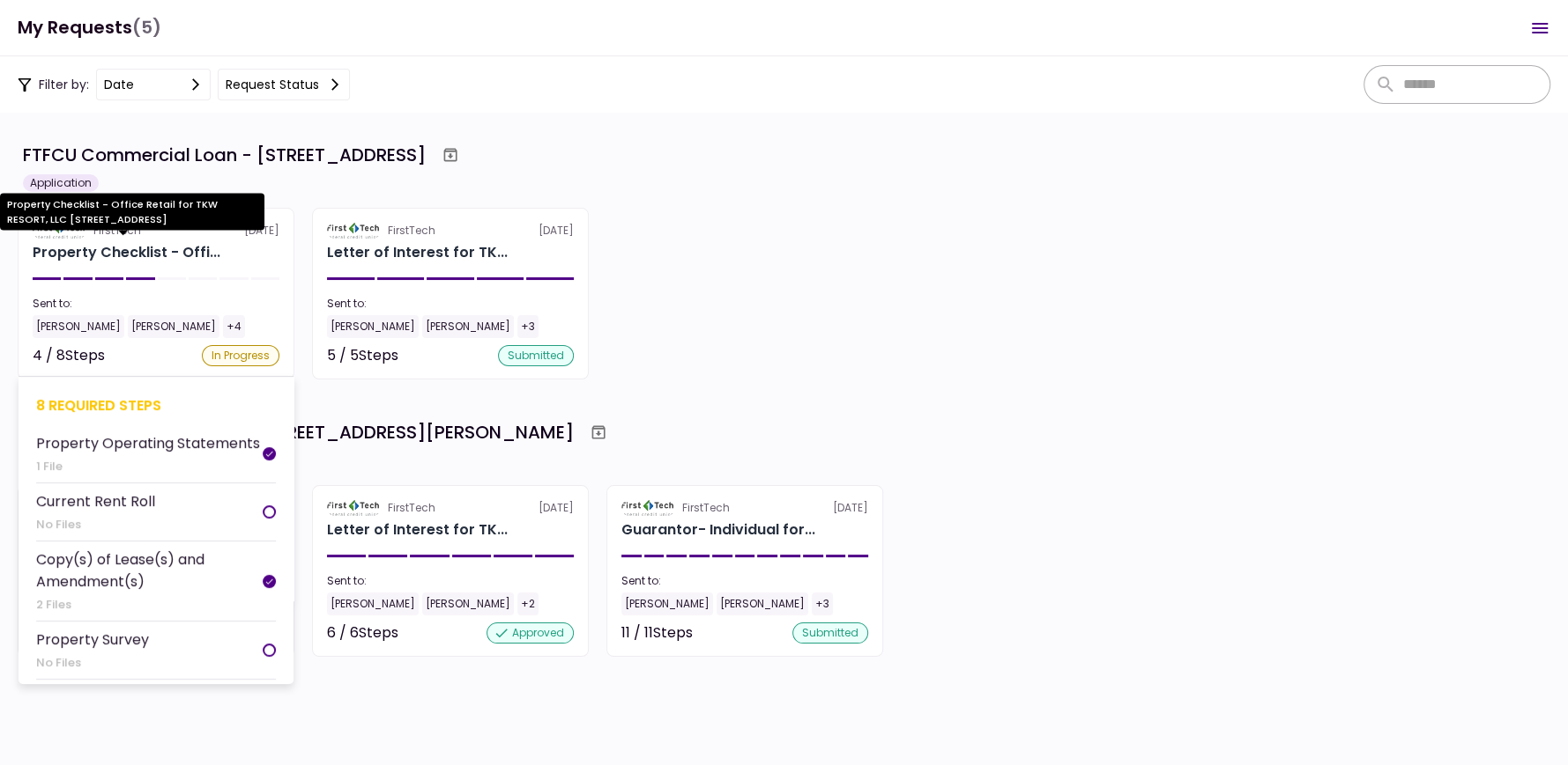
click at [118, 254] on div "Property Checklist - Offi..." at bounding box center [126, 253] width 188 height 21
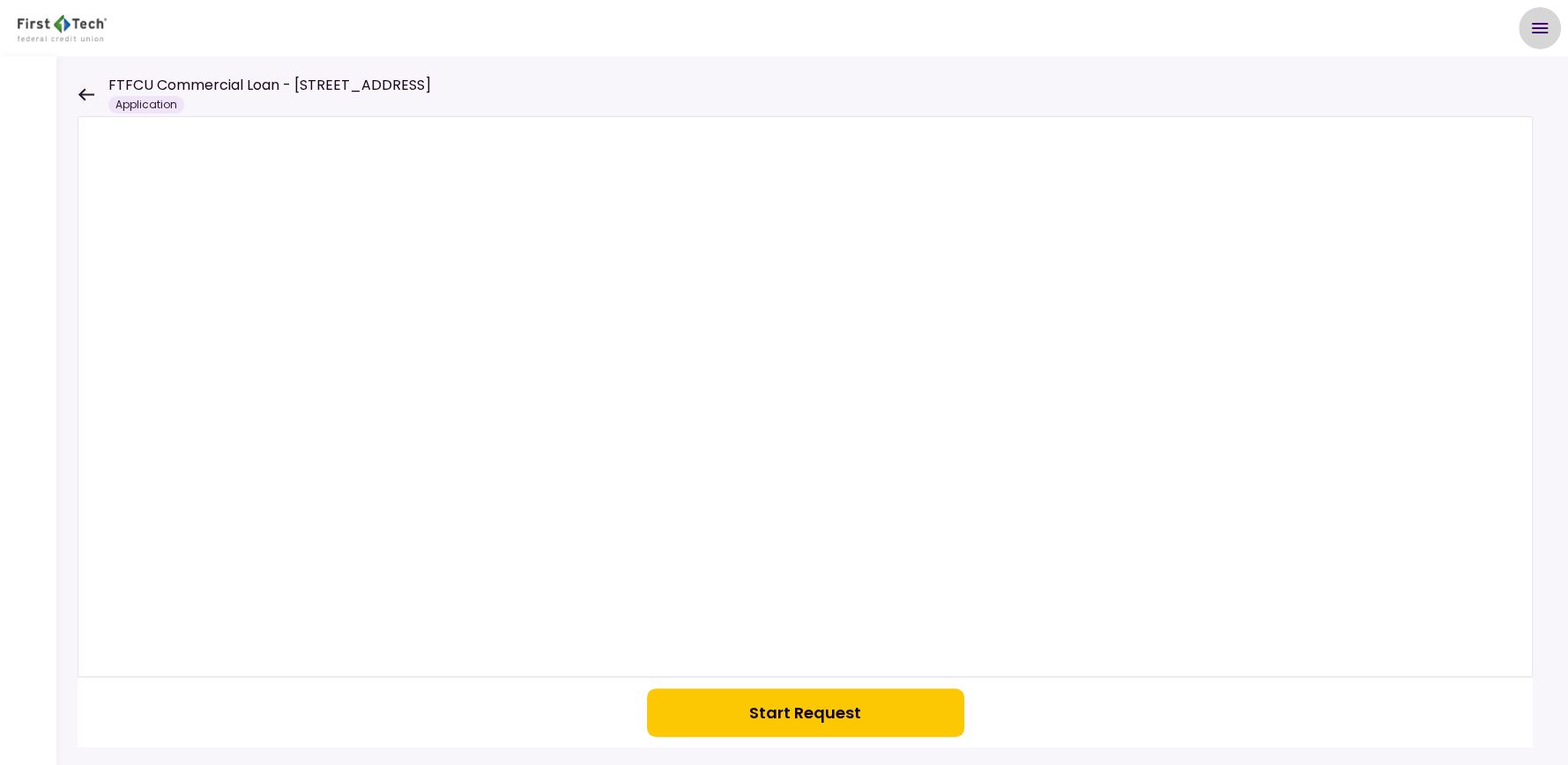
click at [1539, 29] on icon "Open menu" at bounding box center [1540, 28] width 21 height 21
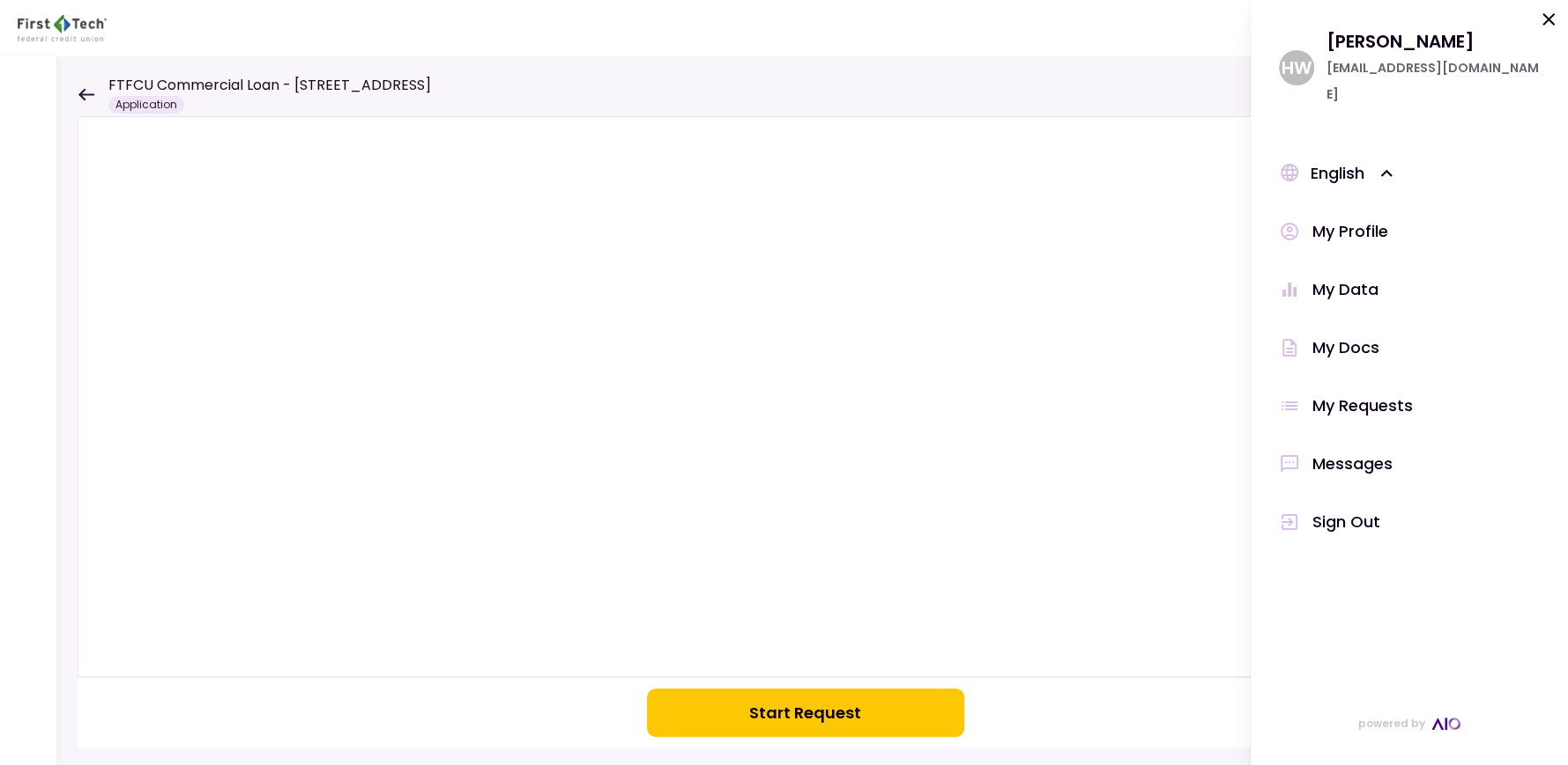
click at [1359, 509] on div "Sign Out" at bounding box center [1346, 522] width 68 height 26
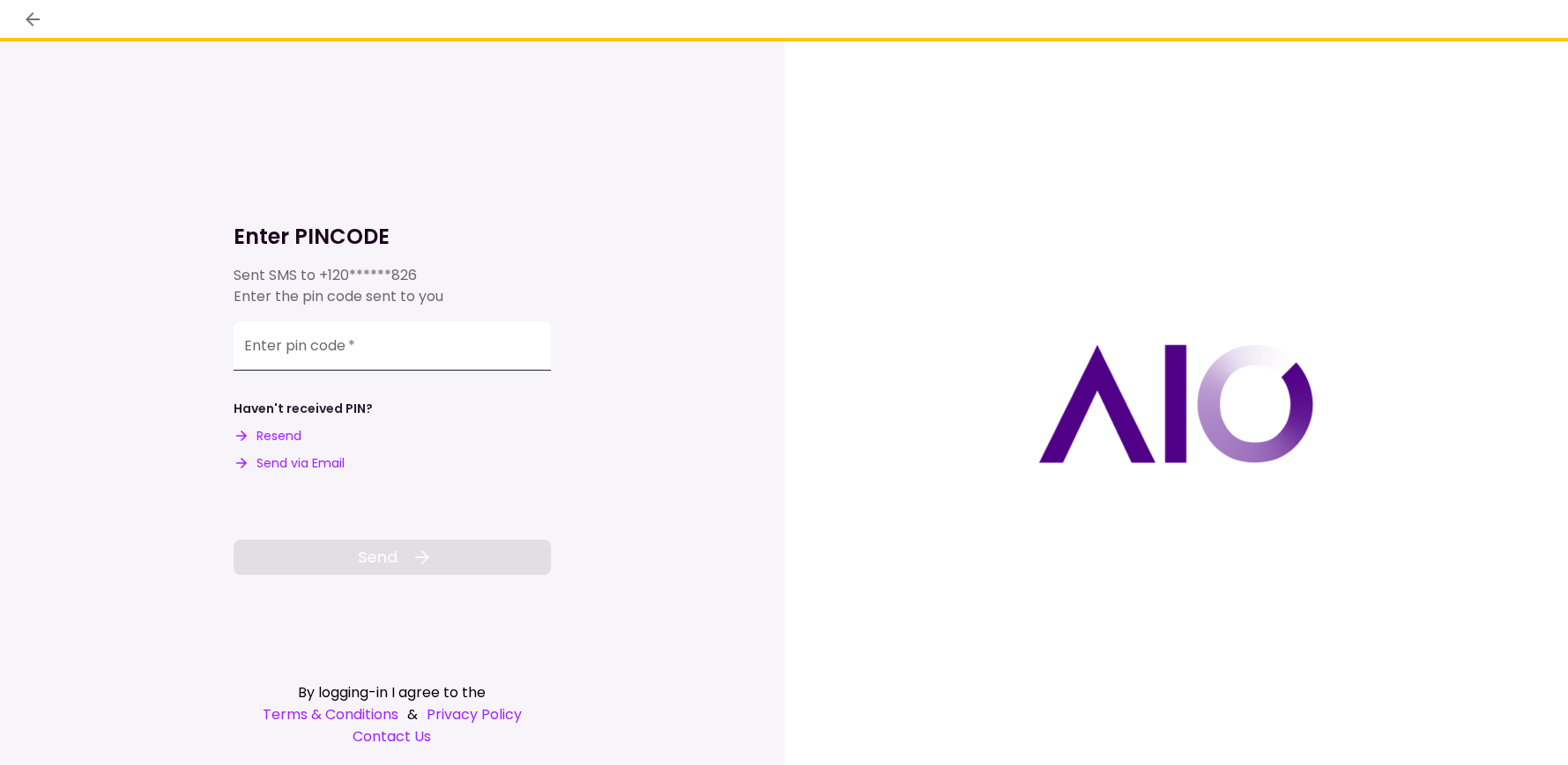
click at [340, 346] on input "Enter pin code   *" at bounding box center [392, 346] width 317 height 50
